Goal: Find specific page/section: Find specific page/section

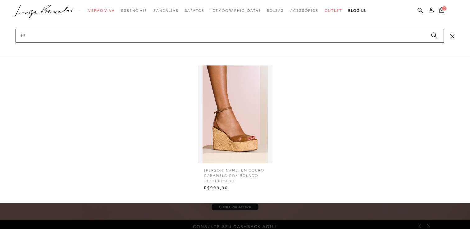
type input "1"
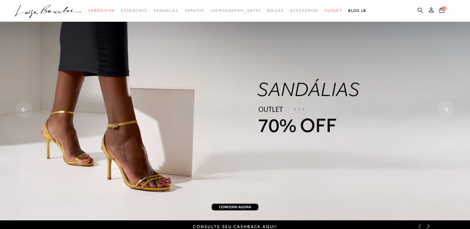
click at [419, 13] on icon at bounding box center [421, 10] width 6 height 6
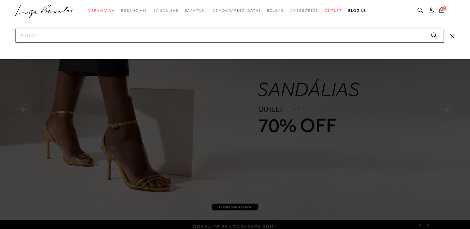
click at [387, 34] on input "Pesquisar" at bounding box center [230, 36] width 428 height 14
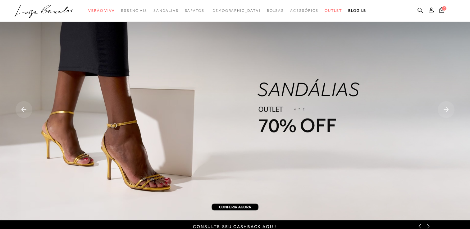
click at [417, 10] on ul ".a{fill-rule:evenodd;} Verão Viva Em alta Favoritos das Influenciadoras Apostas…" at bounding box center [230, 10] width 431 height 11
click at [419, 8] on icon at bounding box center [421, 10] width 6 height 6
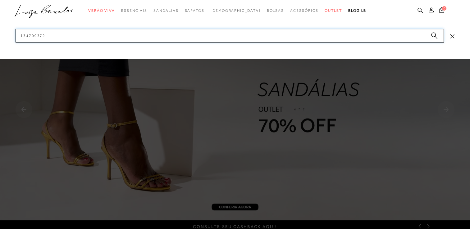
click at [393, 30] on input "134700372" at bounding box center [230, 36] width 428 height 14
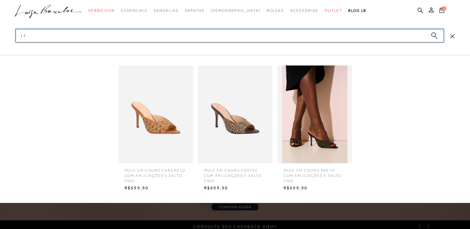
type input "1"
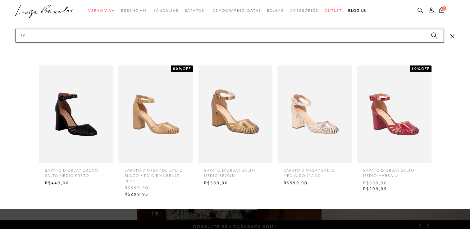
type input "6"
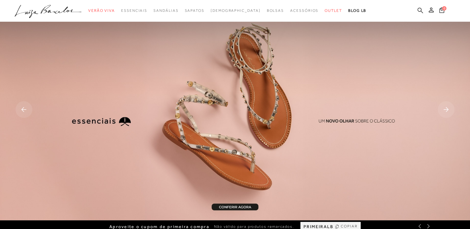
click at [422, 8] on icon at bounding box center [421, 10] width 6 height 6
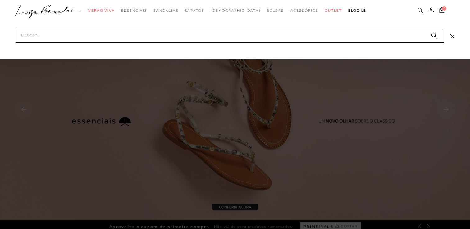
click at [393, 28] on div at bounding box center [235, 29] width 470 height 59
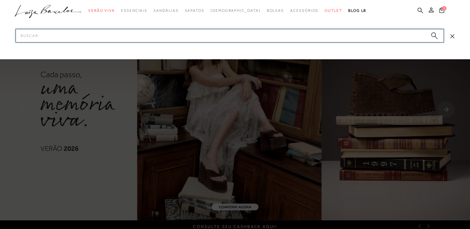
click at [391, 34] on input "Pesquisar" at bounding box center [230, 36] width 428 height 14
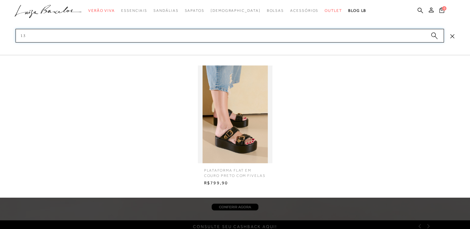
type input "1"
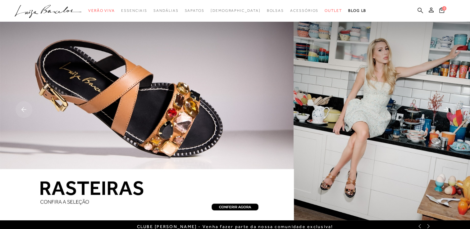
click at [418, 10] on icon at bounding box center [421, 10] width 6 height 6
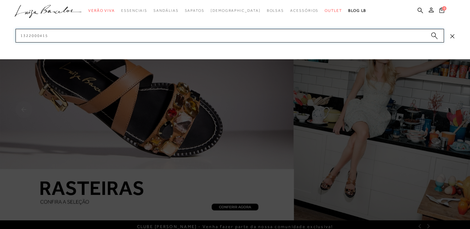
click at [389, 33] on input "1322000415" at bounding box center [230, 36] width 428 height 14
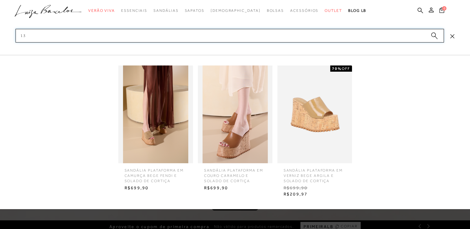
type input "1"
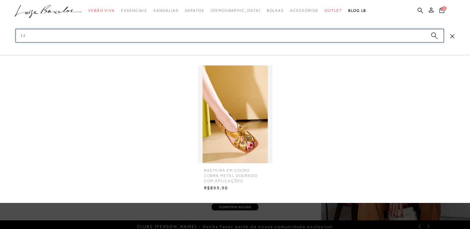
type input "1"
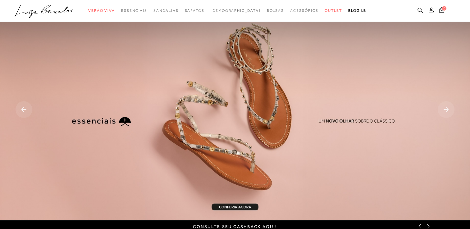
click at [422, 9] on icon at bounding box center [421, 10] width 6 height 6
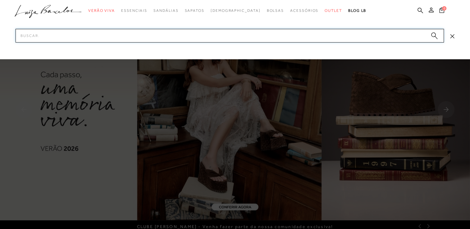
click at [380, 33] on input "Pesquisar" at bounding box center [230, 36] width 428 height 14
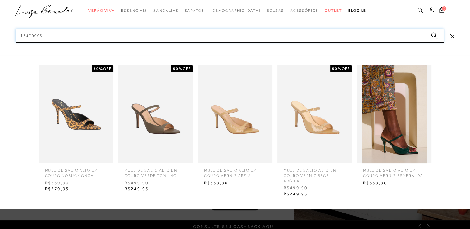
type input "134700051"
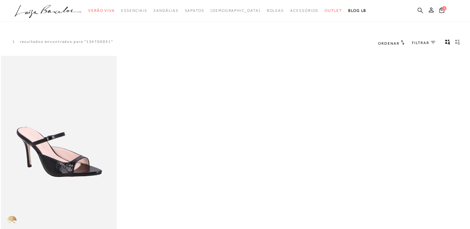
click at [418, 9] on icon at bounding box center [421, 10] width 6 height 6
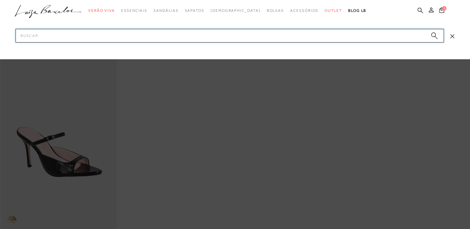
click at [409, 31] on input "Pesquisar" at bounding box center [230, 36] width 428 height 14
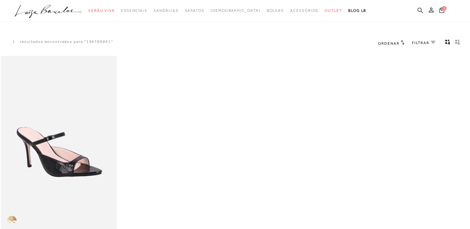
click at [421, 8] on icon at bounding box center [421, 10] width 6 height 6
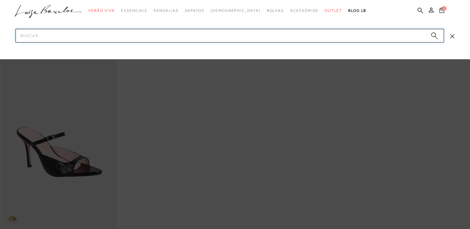
click at [395, 30] on input "Pesquisar" at bounding box center [230, 36] width 428 height 14
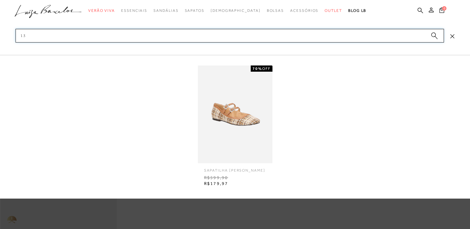
type input "1"
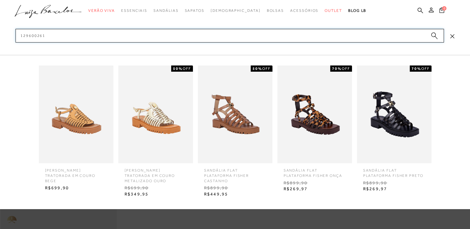
type input "1296002614"
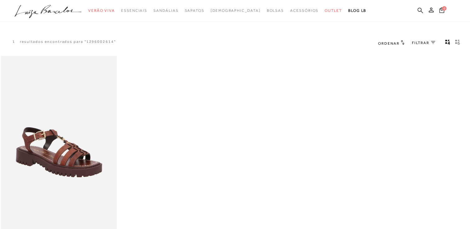
click at [418, 11] on icon at bounding box center [421, 10] width 6 height 6
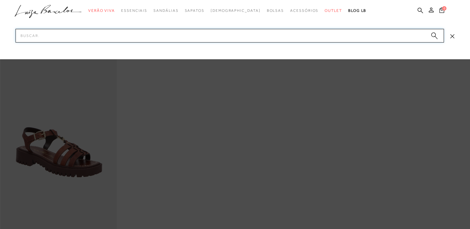
click at [405, 36] on input "Pesquisar" at bounding box center [230, 36] width 428 height 14
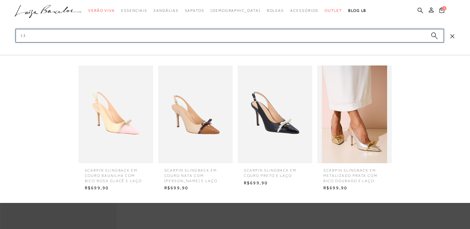
type input "1"
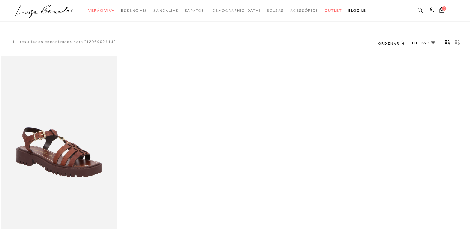
click at [421, 9] on icon at bounding box center [421, 10] width 6 height 6
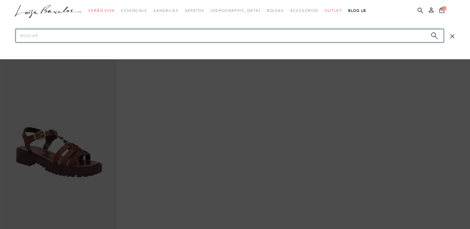
click at [394, 33] on input "Pesquisar" at bounding box center [230, 36] width 428 height 14
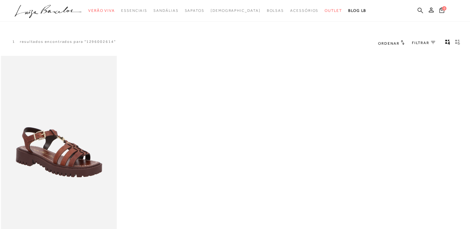
click at [420, 9] on icon at bounding box center [421, 10] width 6 height 6
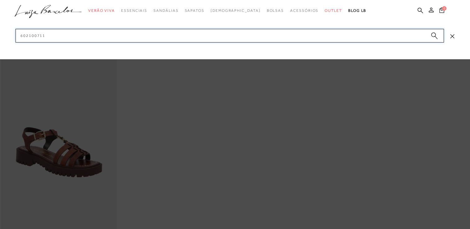
click at [389, 34] on input "602100711" at bounding box center [230, 36] width 428 height 14
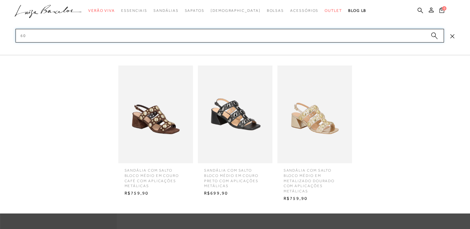
type input "6"
